Goal: Task Accomplishment & Management: Manage account settings

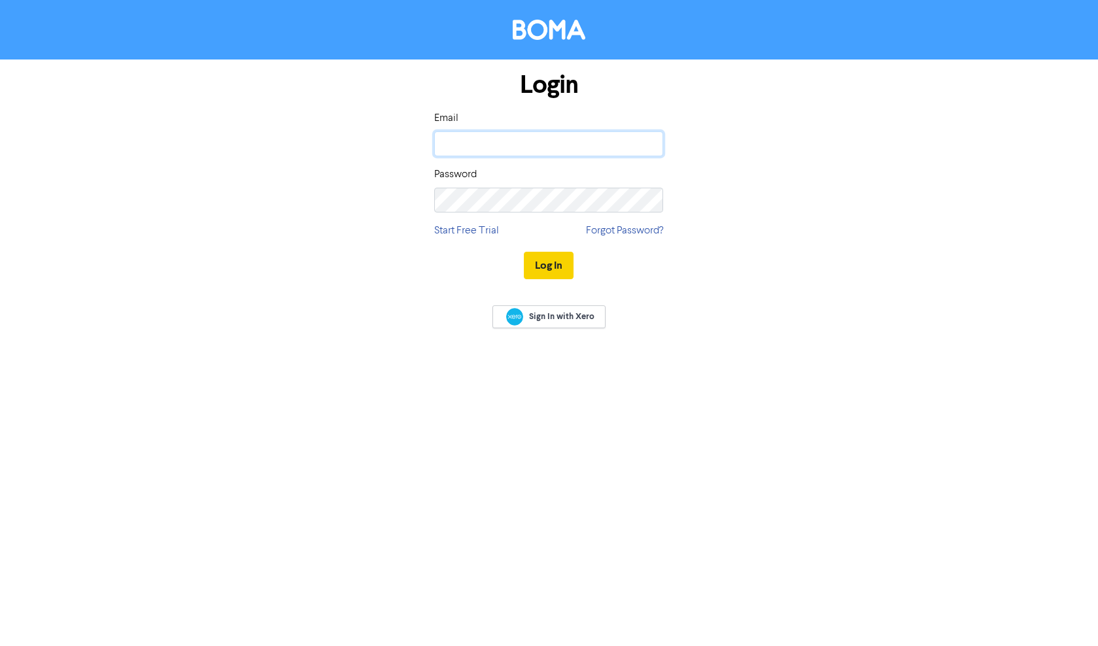
type input "[PERSON_NAME][EMAIL_ADDRESS][DOMAIN_NAME]"
click at [552, 263] on button "Log In" at bounding box center [549, 265] width 50 height 27
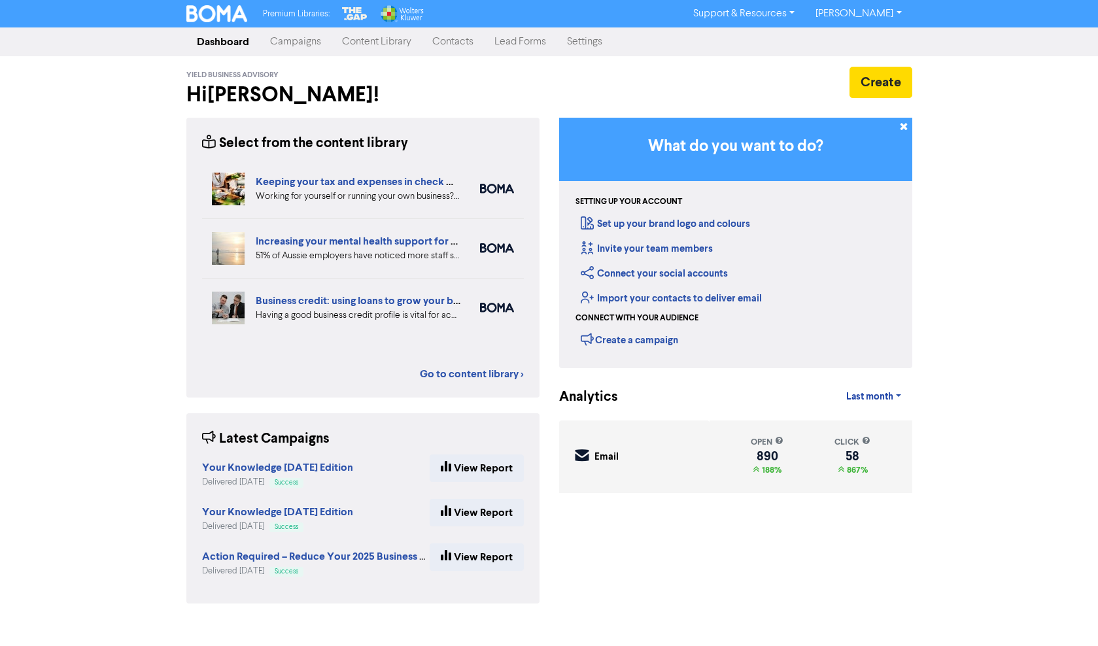
click at [460, 45] on link "Contacts" at bounding box center [453, 42] width 62 height 26
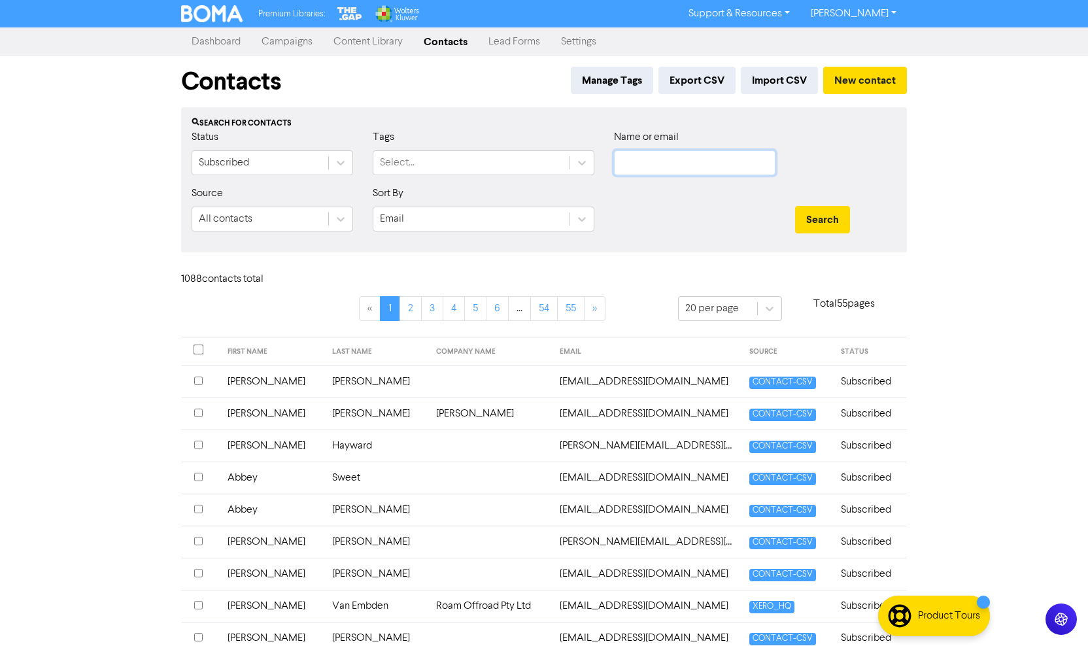
click at [659, 163] on input "text" at bounding box center [694, 162] width 161 height 25
click at [795, 206] on button "Search" at bounding box center [822, 219] width 55 height 27
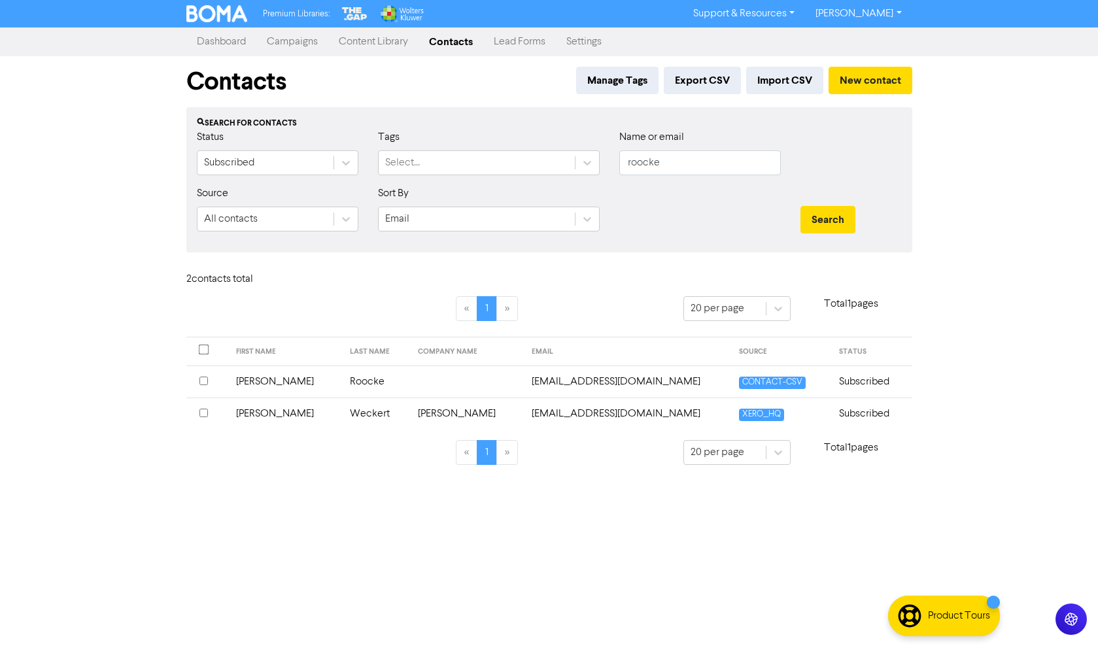
click at [203, 381] on input "checkbox" at bounding box center [203, 381] width 8 height 8
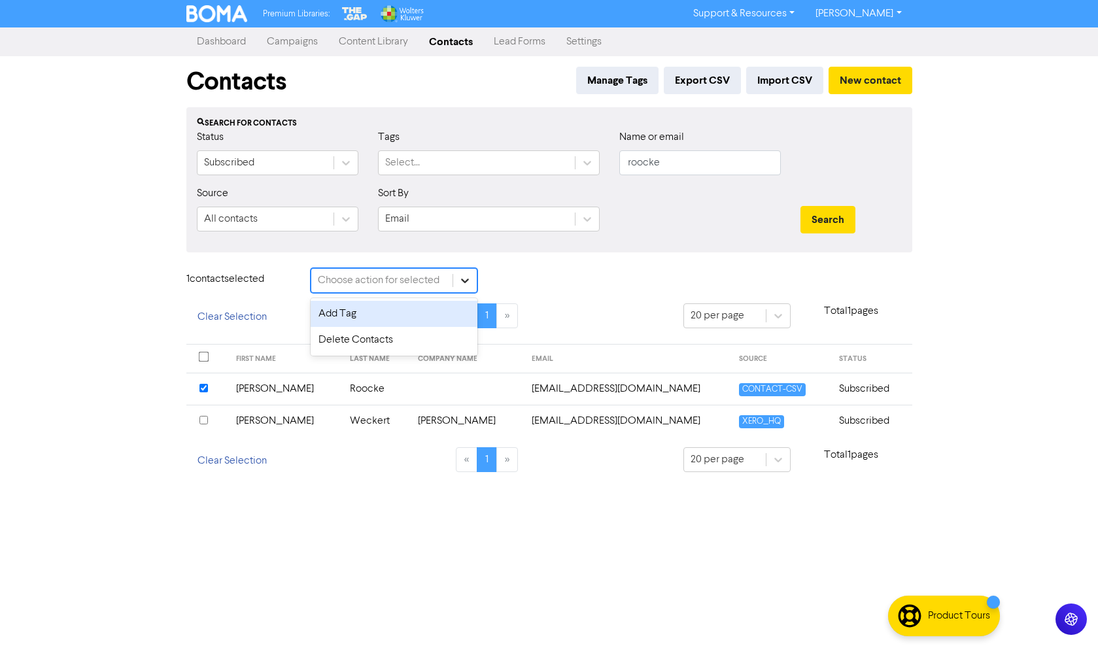
click at [466, 280] on icon at bounding box center [464, 280] width 13 height 13
drag, startPoint x: 331, startPoint y: 341, endPoint x: 318, endPoint y: 360, distance: 22.1
click at [331, 341] on div "Delete Contacts" at bounding box center [394, 340] width 167 height 26
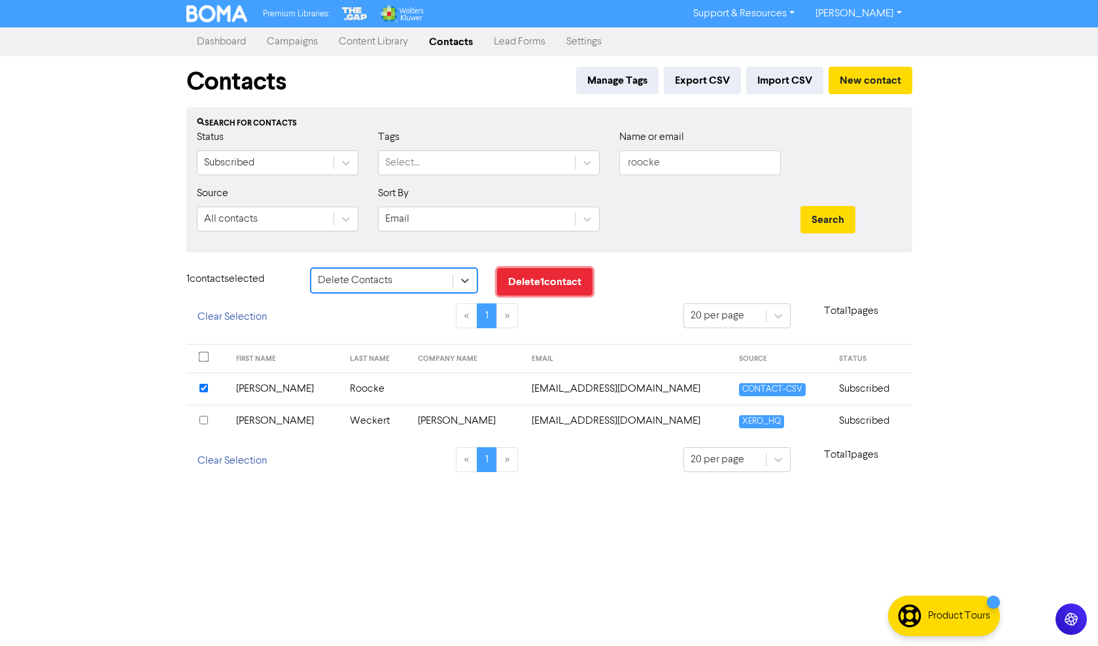
click at [543, 284] on button "Delete 1 contact" at bounding box center [544, 281] width 95 height 27
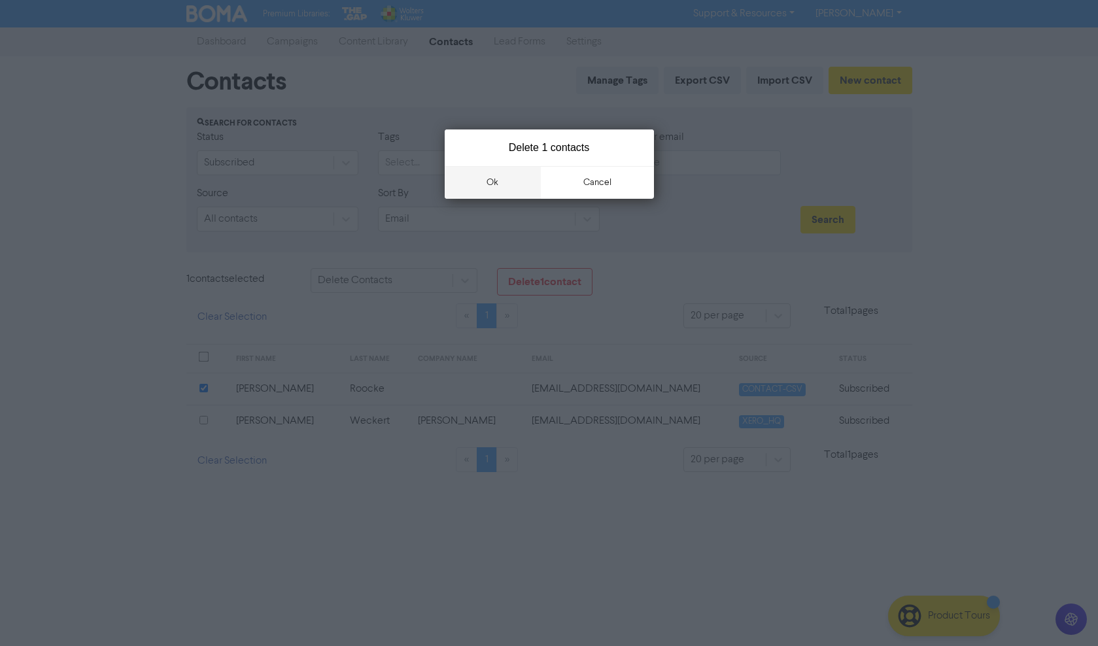
click at [491, 180] on button "ok" at bounding box center [493, 182] width 97 height 33
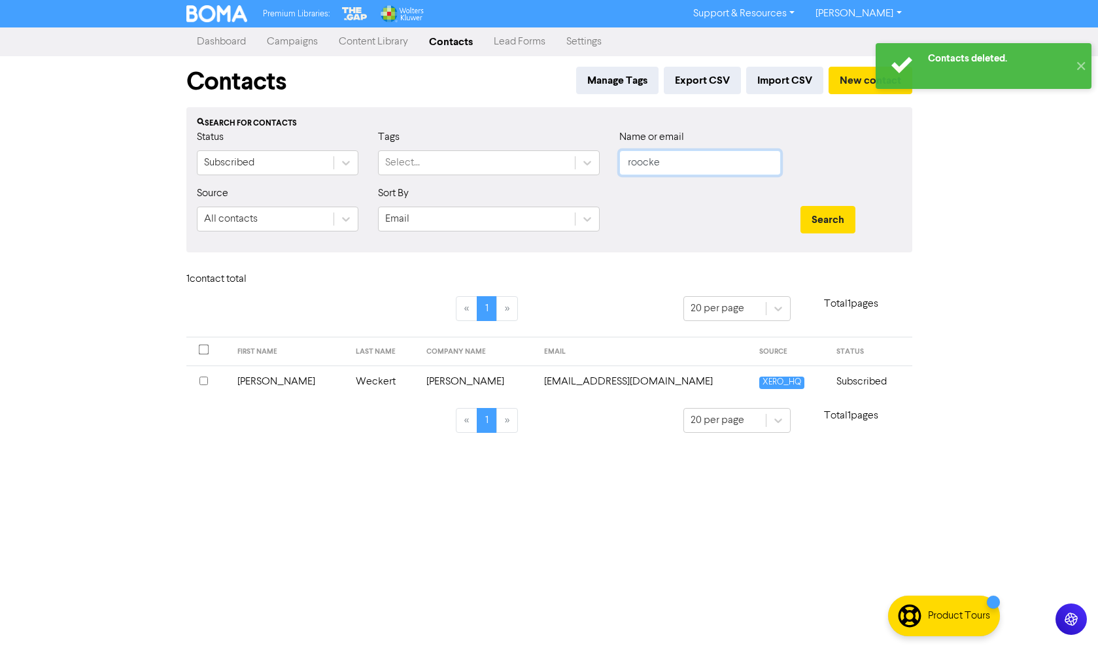
drag, startPoint x: 676, startPoint y: 165, endPoint x: 550, endPoint y: 180, distance: 127.1
click at [550, 180] on div "Status Subscribed Tags Select... Name or email roocke" at bounding box center [549, 157] width 724 height 56
click at [800, 206] on button "Search" at bounding box center [827, 219] width 55 height 27
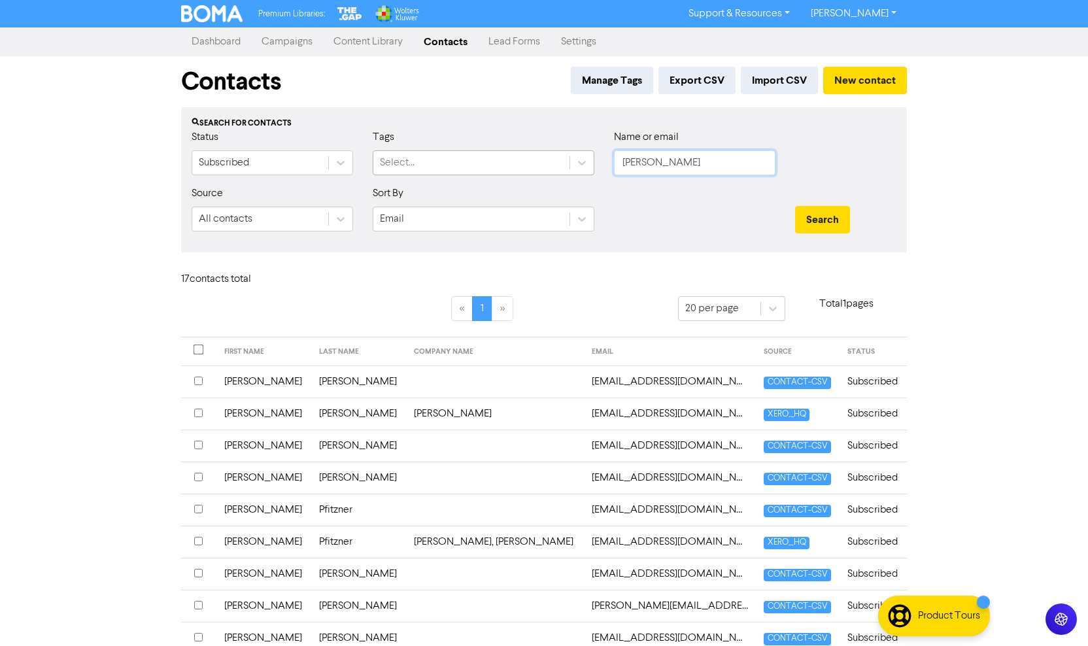
drag, startPoint x: 670, startPoint y: 161, endPoint x: 558, endPoint y: 174, distance: 113.1
click at [558, 174] on div "Status Subscribed Tags Select... Name or email [PERSON_NAME]" at bounding box center [544, 157] width 724 height 56
click at [795, 206] on button "Search" at bounding box center [822, 219] width 55 height 27
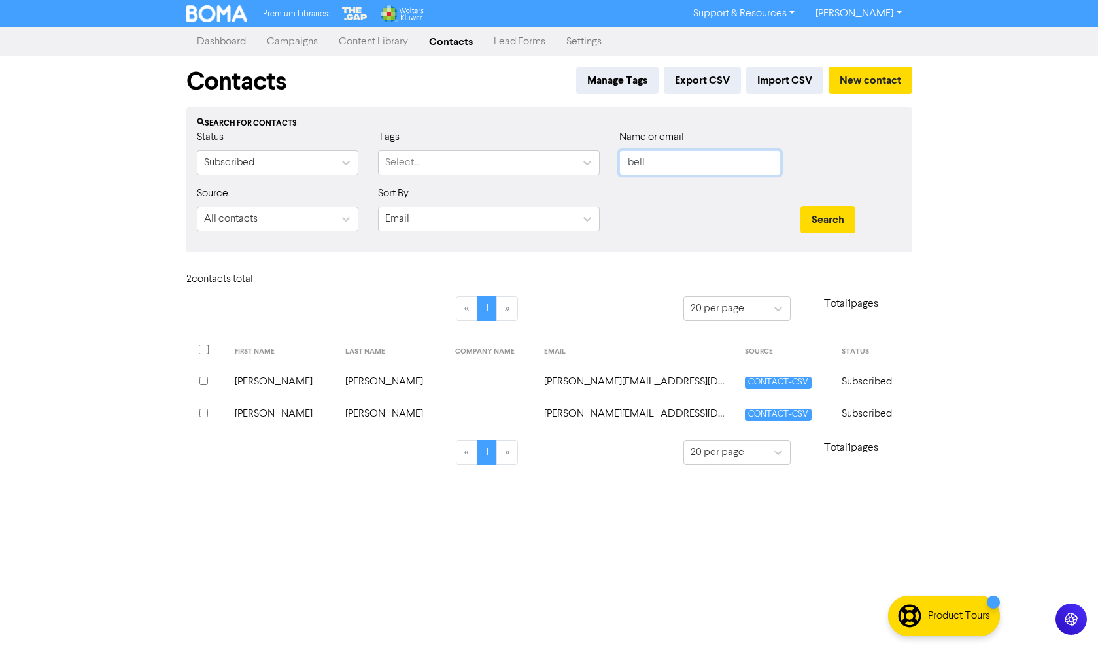
drag, startPoint x: 665, startPoint y: 163, endPoint x: 514, endPoint y: 185, distance: 152.7
click at [524, 177] on div "Status Subscribed Tags Select... Name or email bell" at bounding box center [549, 157] width 724 height 56
type input "wood"
click at [800, 206] on button "Search" at bounding box center [827, 219] width 55 height 27
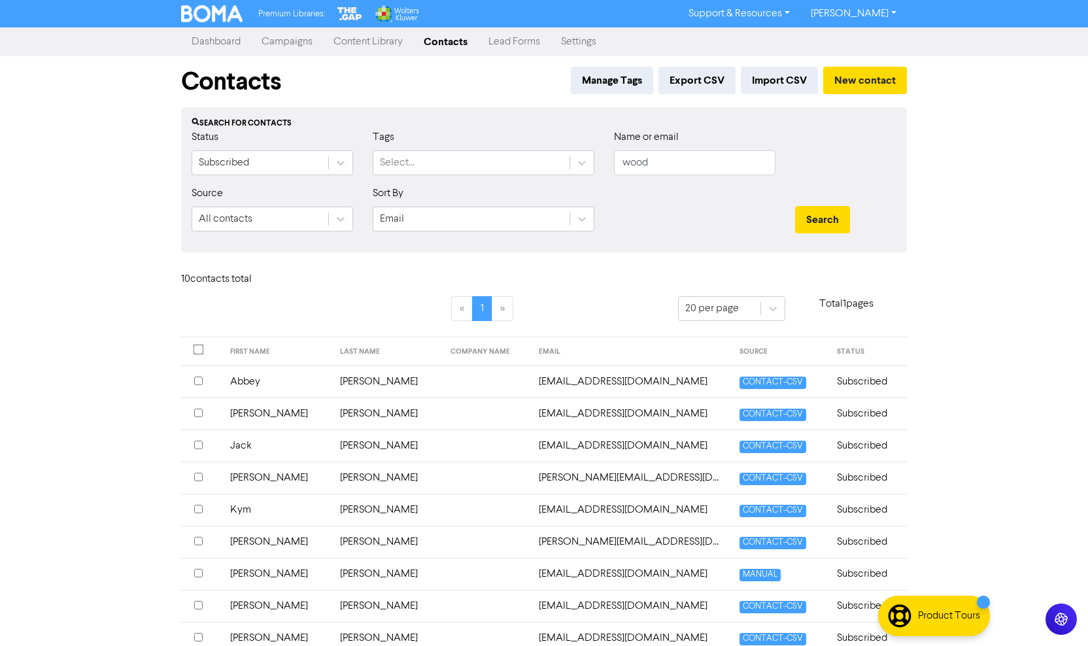
click at [196, 413] on input "checkbox" at bounding box center [198, 413] width 8 height 8
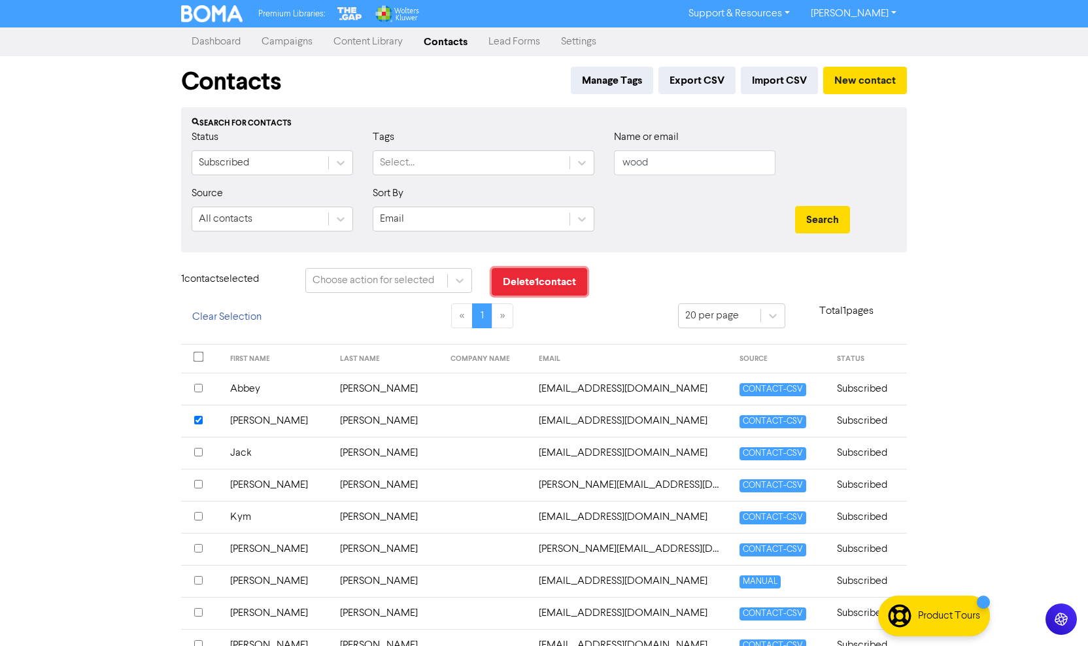
click at [505, 279] on button "Delete 1 contact" at bounding box center [539, 281] width 95 height 27
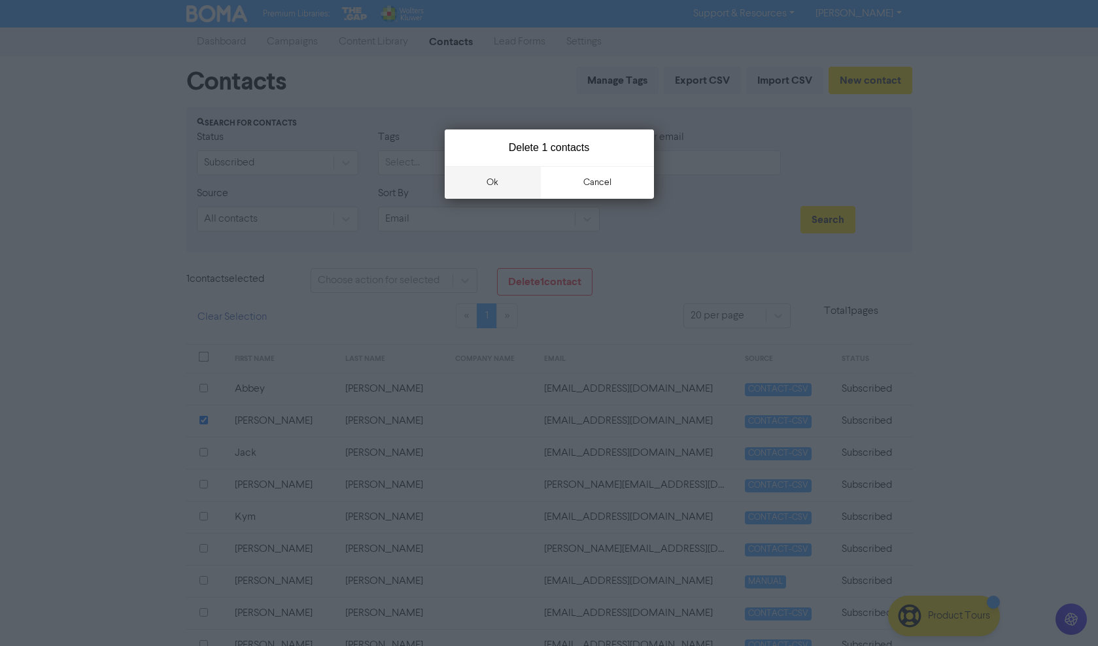
click at [492, 183] on button "ok" at bounding box center [493, 182] width 97 height 33
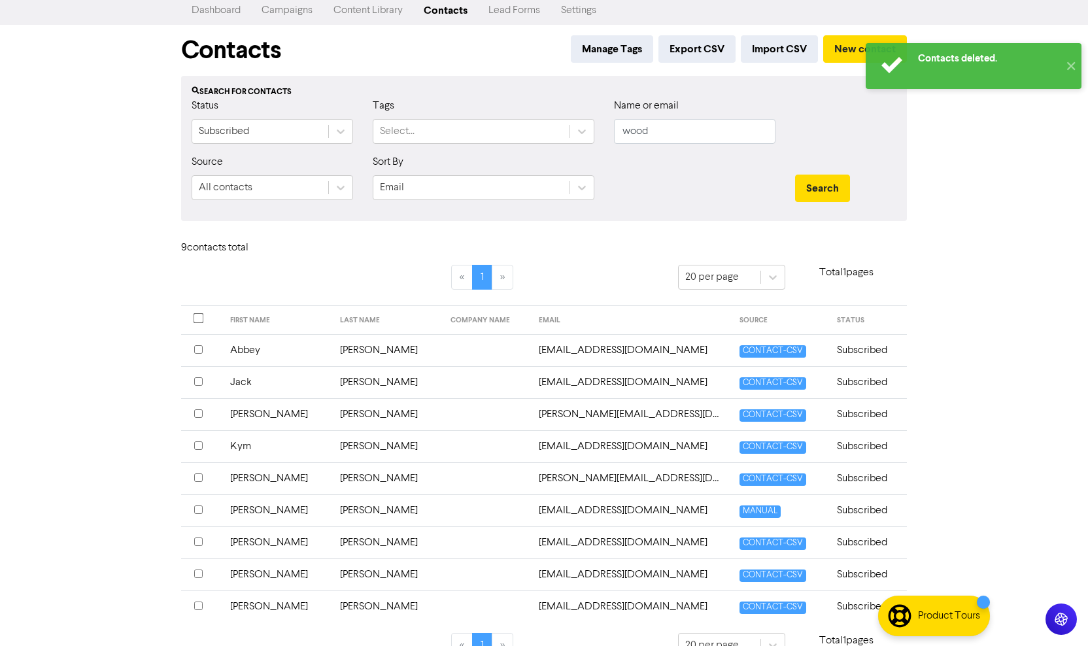
scroll to position [59, 0]
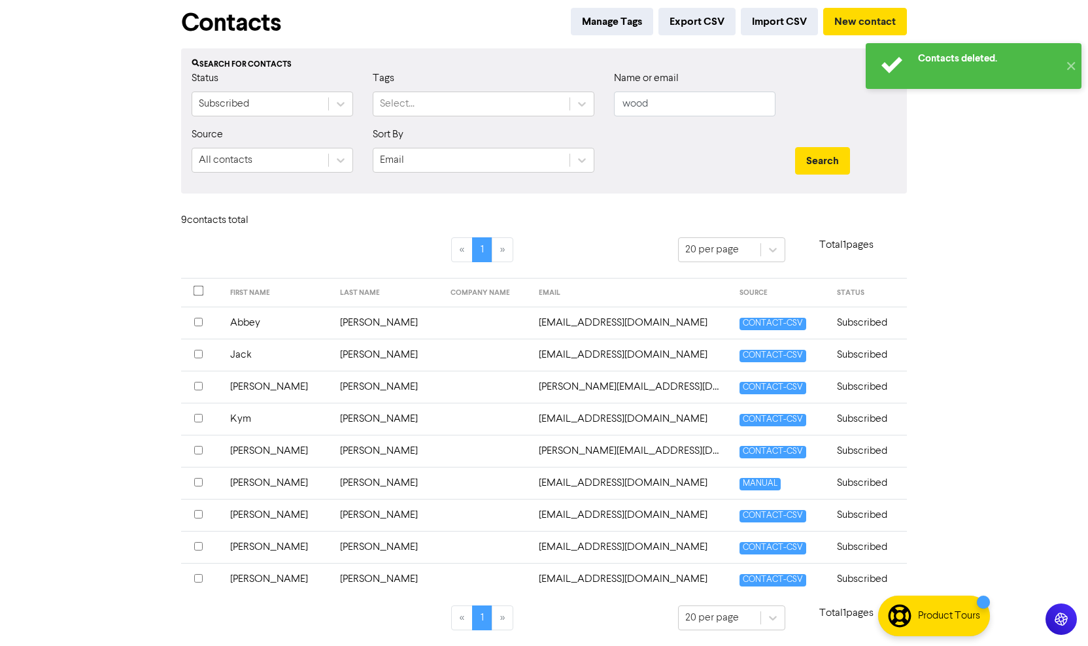
click at [197, 576] on input "checkbox" at bounding box center [198, 578] width 8 height 8
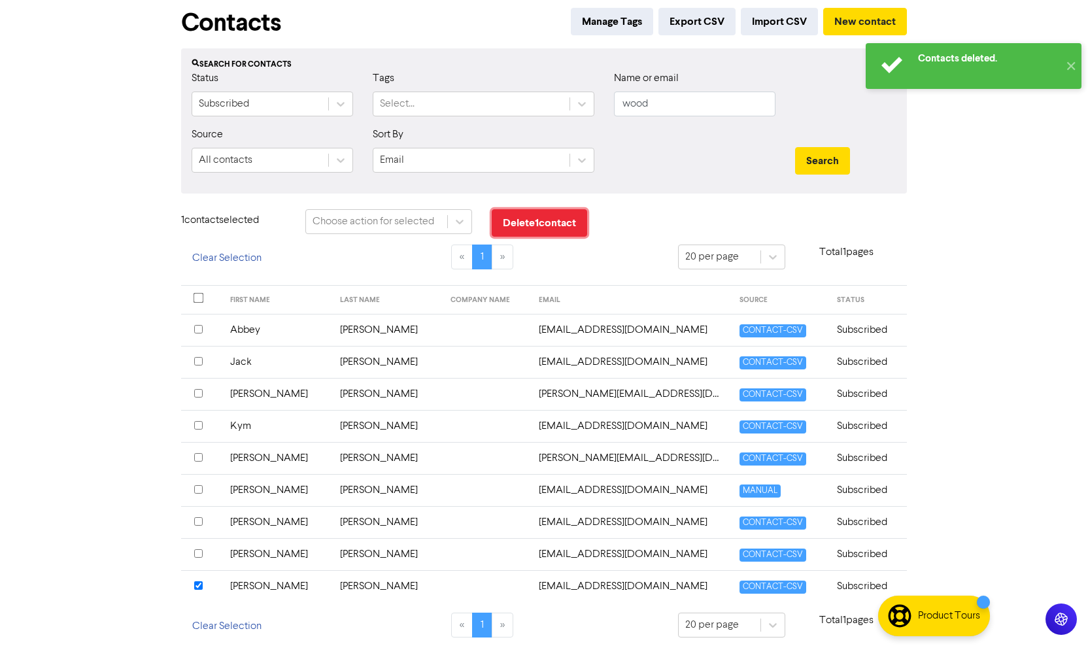
click at [532, 226] on button "Delete 1 contact" at bounding box center [539, 222] width 95 height 27
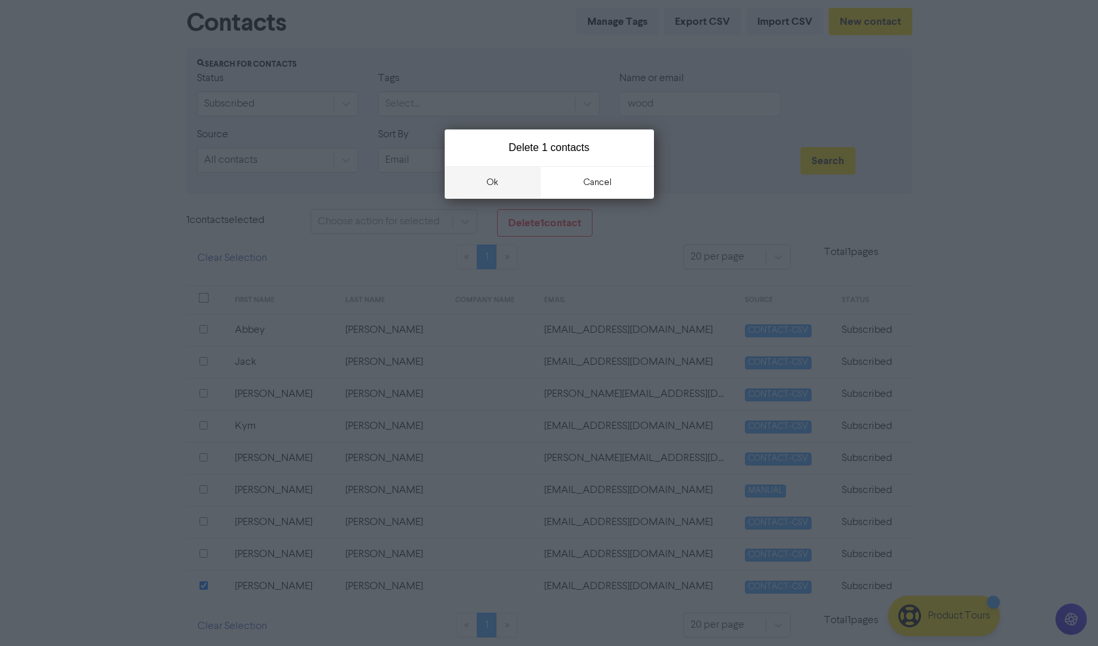
click at [488, 184] on button "ok" at bounding box center [493, 182] width 97 height 33
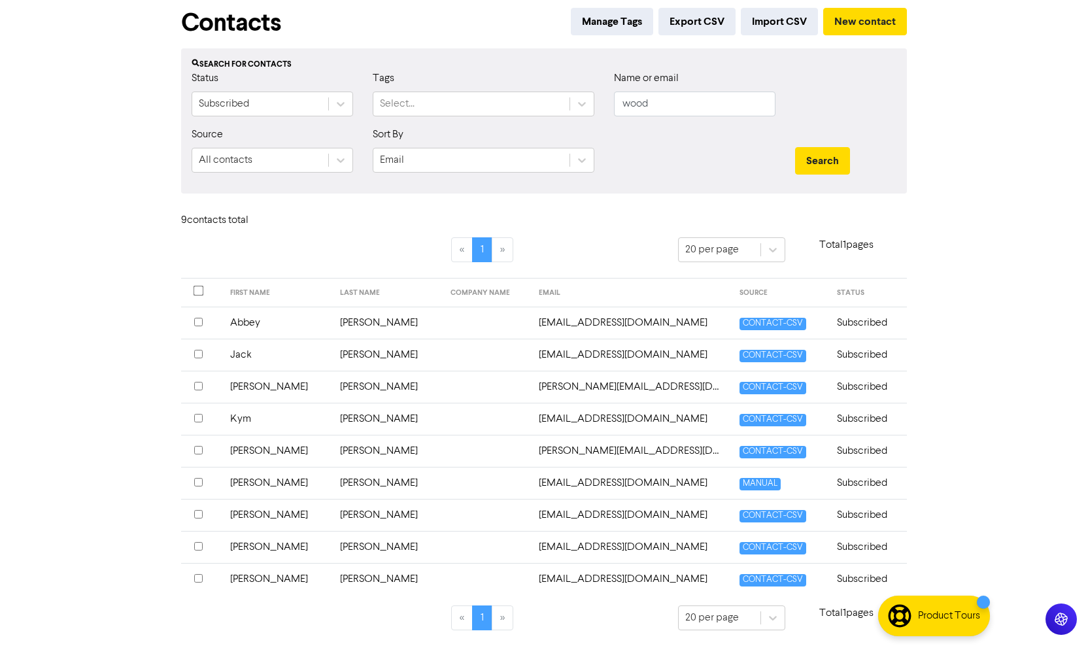
scroll to position [27, 0]
